Goal: Task Accomplishment & Management: Manage account settings

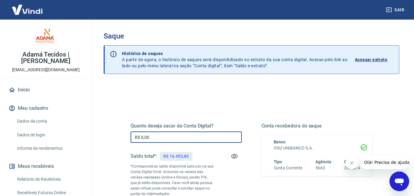
click at [168, 136] on input "R$ 0,00" at bounding box center [185, 137] width 111 height 11
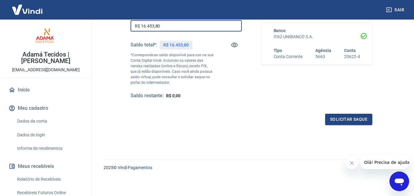
scroll to position [112, 0]
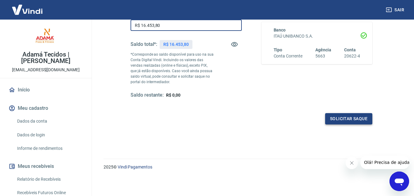
type input "R$ 16.453,80"
click at [341, 116] on button "Solicitar saque" at bounding box center [348, 118] width 47 height 11
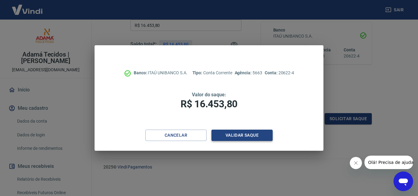
click at [238, 132] on button "Validar saque" at bounding box center [242, 135] width 61 height 11
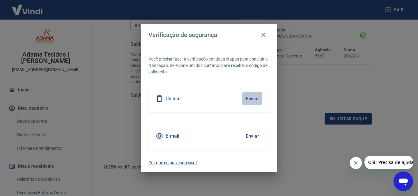
click at [252, 96] on button "Enviar" at bounding box center [253, 99] width 20 height 13
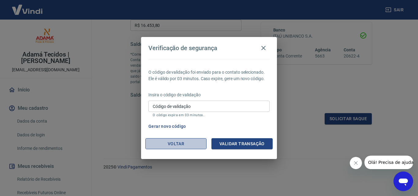
click at [180, 142] on button "Voltar" at bounding box center [175, 143] width 61 height 11
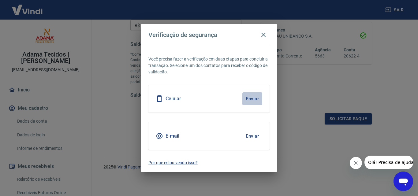
click at [255, 98] on button "Enviar" at bounding box center [253, 99] width 20 height 13
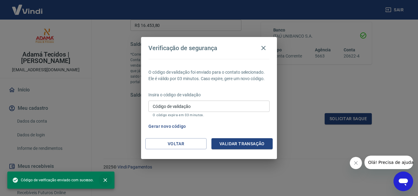
click at [103, 179] on icon "close" at bounding box center [105, 180] width 6 height 6
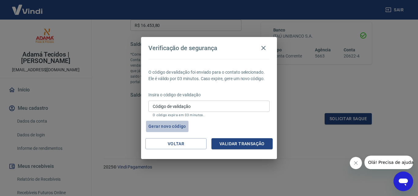
click at [175, 126] on button "Gerar novo código" at bounding box center [167, 126] width 43 height 11
click at [263, 46] on icon "button" at bounding box center [263, 47] width 7 height 7
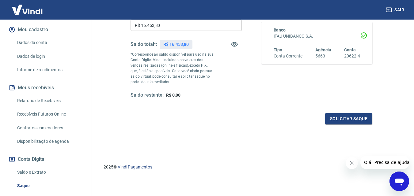
scroll to position [92, 0]
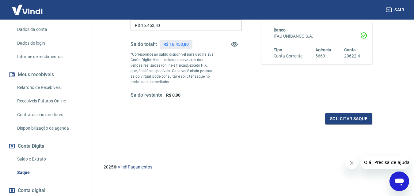
click at [46, 99] on link "Recebíveis Futuros Online" at bounding box center [50, 101] width 70 height 13
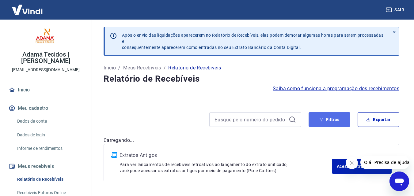
click at [323, 117] on button "Filtros" at bounding box center [329, 119] width 42 height 15
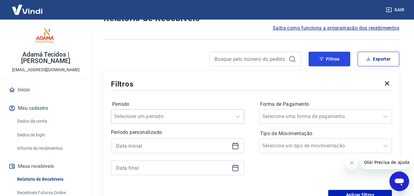
scroll to position [61, 0]
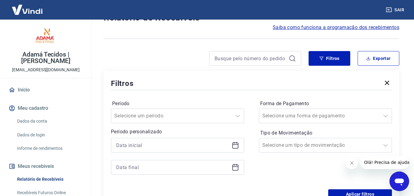
click at [236, 146] on icon at bounding box center [235, 145] width 7 height 7
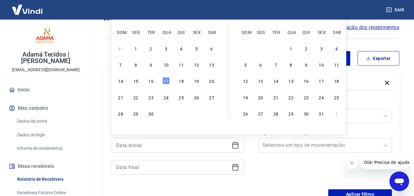
click at [165, 82] on div "17" at bounding box center [165, 80] width 7 height 7
type input "[DATE]"
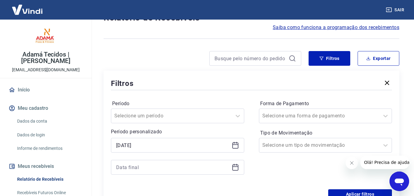
click at [234, 170] on icon at bounding box center [235, 168] width 6 height 6
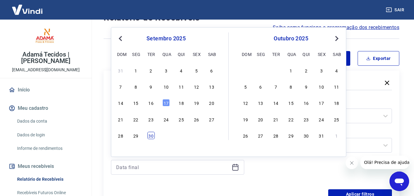
click at [149, 135] on div "30" at bounding box center [150, 135] width 7 height 7
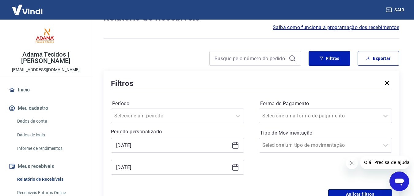
type input "[DATE]"
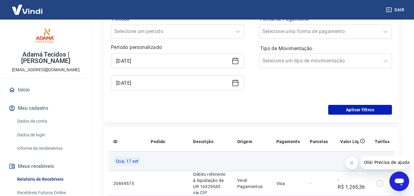
scroll to position [153, 0]
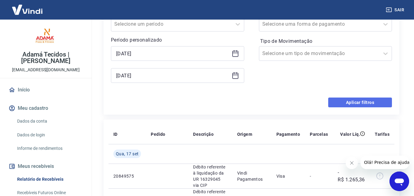
click at [355, 103] on button "Aplicar filtros" at bounding box center [360, 103] width 64 height 10
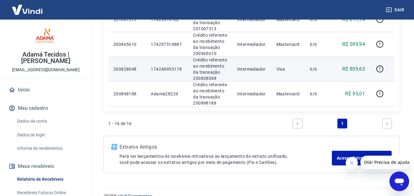
scroll to position [472, 0]
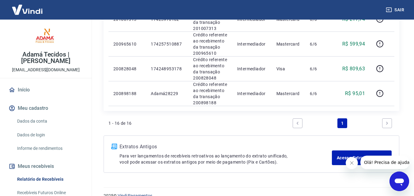
click at [384, 119] on link "Next page" at bounding box center [387, 124] width 10 height 10
click at [385, 121] on icon "Next page" at bounding box center [387, 123] width 4 height 4
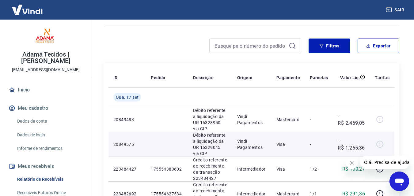
scroll to position [0, 0]
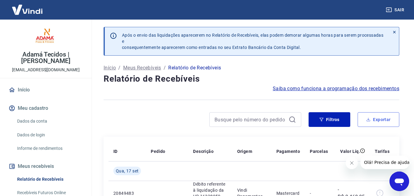
click at [377, 119] on button "Exportar" at bounding box center [378, 119] width 42 height 15
type input "[DATE]"
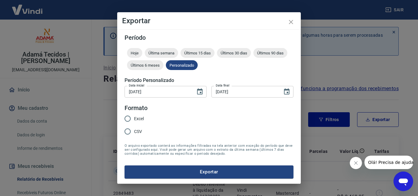
click at [129, 118] on input "Excel" at bounding box center [127, 118] width 13 height 13
radio input "true"
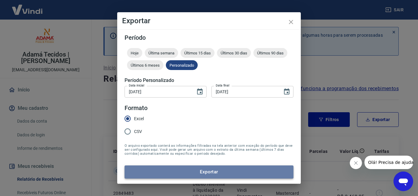
click at [209, 175] on button "Exportar" at bounding box center [209, 172] width 169 height 13
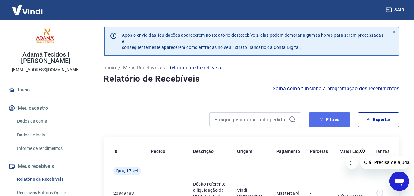
click at [324, 122] on button "Filtros" at bounding box center [329, 119] width 42 height 15
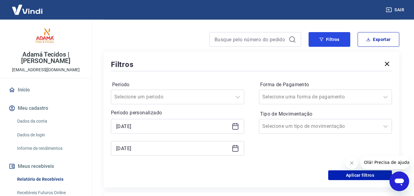
scroll to position [123, 0]
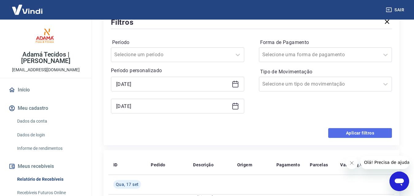
click at [357, 133] on button "Aplicar filtros" at bounding box center [360, 133] width 64 height 10
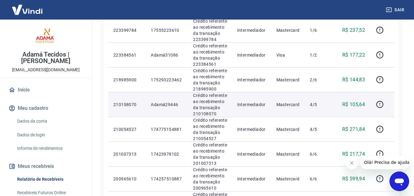
scroll to position [472, 0]
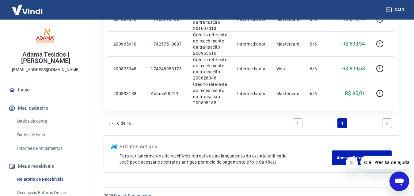
click at [384, 119] on link "Next page" at bounding box center [387, 124] width 10 height 10
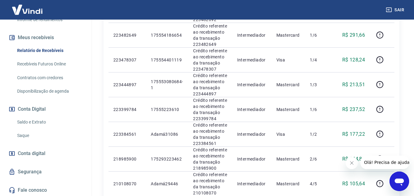
scroll to position [130, 0]
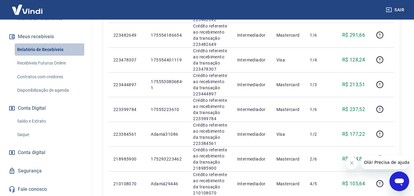
click at [53, 46] on link "Relatório de Recebíveis" at bounding box center [50, 49] width 70 height 13
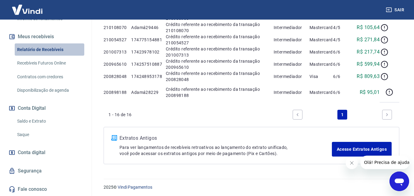
click at [53, 46] on link "Relatório de Recebíveis" at bounding box center [50, 49] width 70 height 13
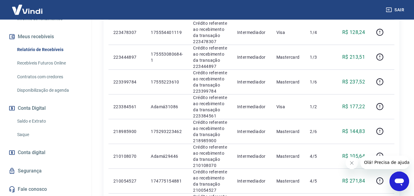
scroll to position [146, 0]
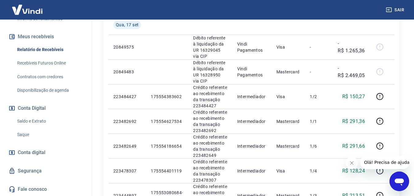
click at [45, 61] on link "Recebíveis Futuros Online" at bounding box center [50, 63] width 70 height 13
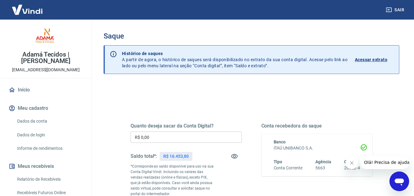
click at [165, 140] on input "R$ 0,00" at bounding box center [185, 137] width 111 height 11
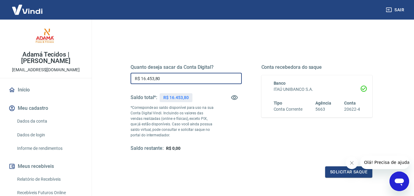
scroll to position [61, 0]
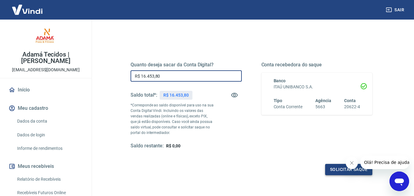
type input "R$ 16.453,80"
click at [339, 170] on button "Solicitar saque" at bounding box center [348, 169] width 47 height 11
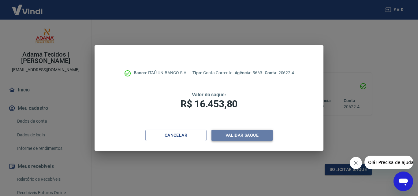
click at [246, 135] on button "Validar saque" at bounding box center [242, 135] width 61 height 11
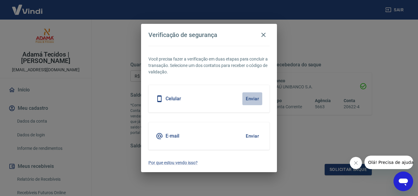
click at [250, 99] on button "Enviar" at bounding box center [253, 99] width 20 height 13
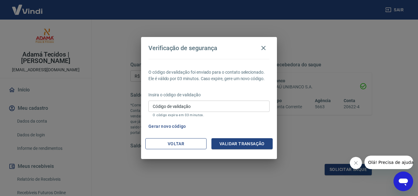
click at [168, 142] on button "Voltar" at bounding box center [175, 143] width 61 height 11
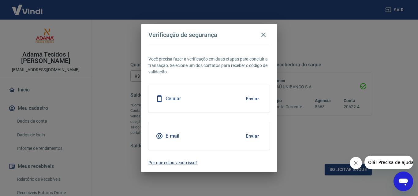
click at [250, 97] on button "Enviar" at bounding box center [253, 99] width 20 height 13
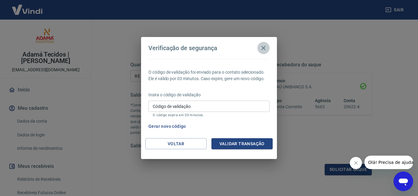
click at [264, 49] on icon "button" at bounding box center [263, 47] width 7 height 7
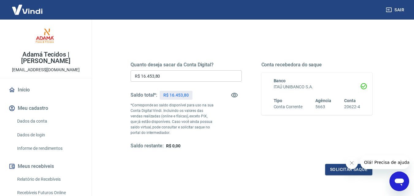
click at [395, 9] on button "Sair" at bounding box center [395, 9] width 22 height 11
